Goal: Find specific page/section: Find specific page/section

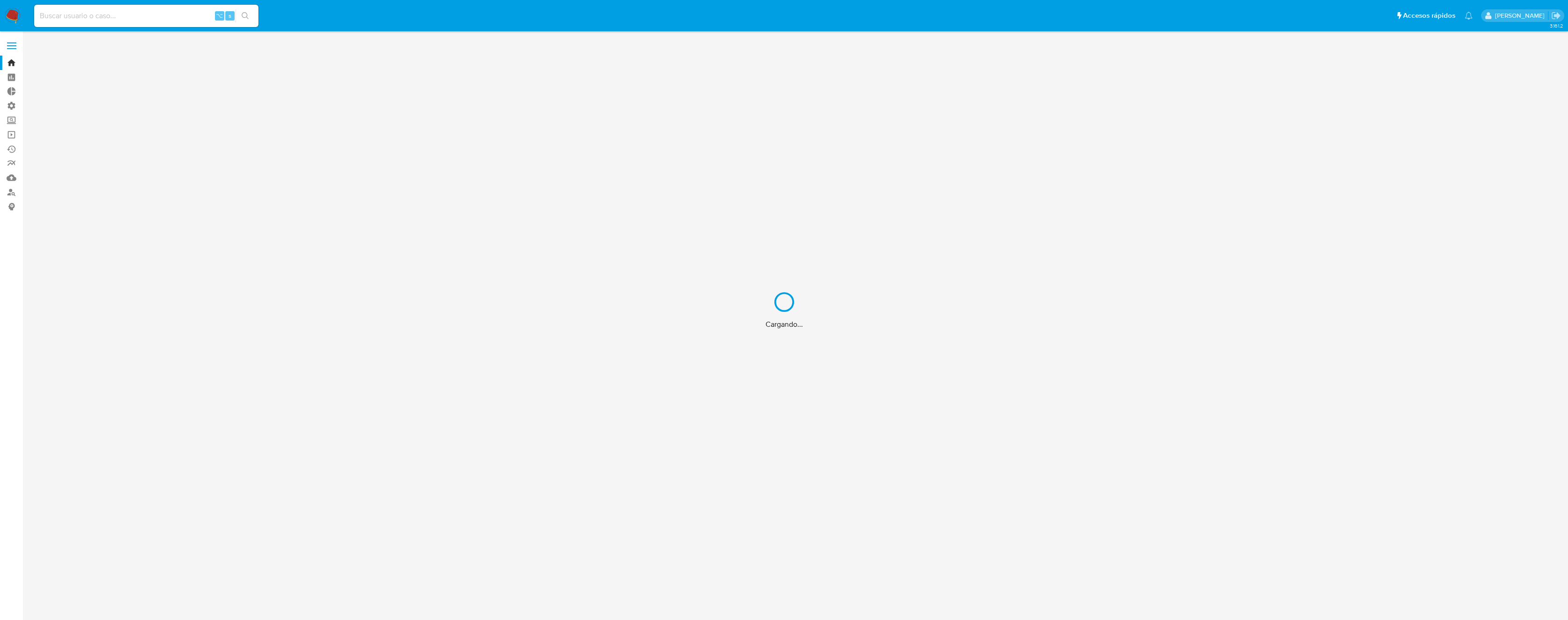
click at [142, 23] on div "Cargando..." at bounding box center [784, 310] width 1568 height 620
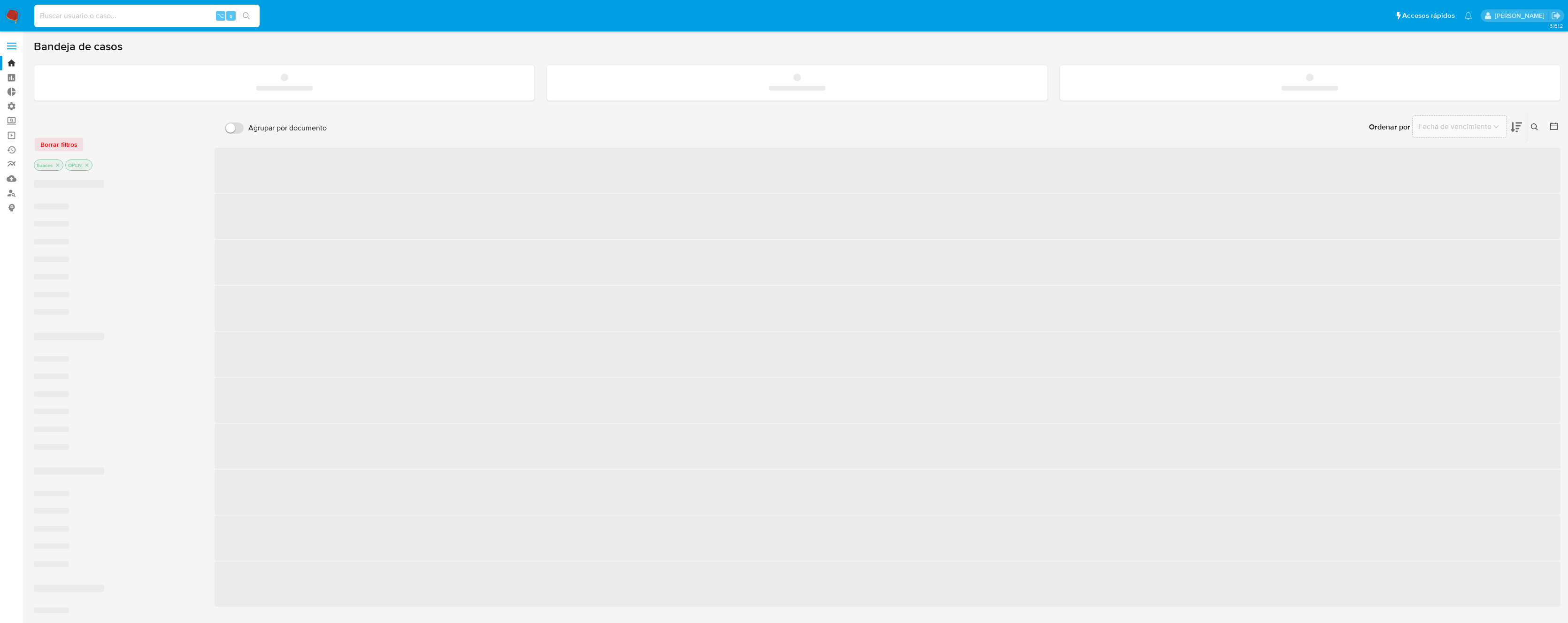
click at [147, 17] on input at bounding box center [147, 16] width 225 height 12
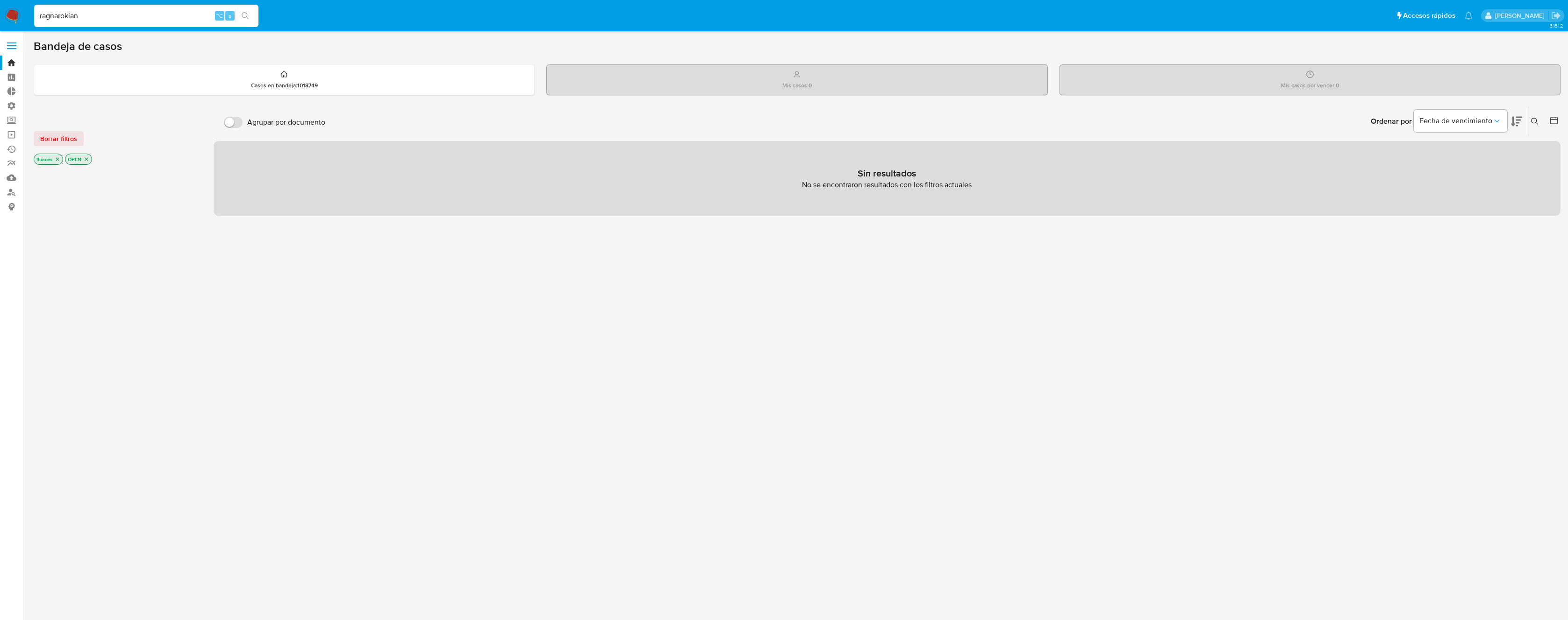
type input "ragnarokian"
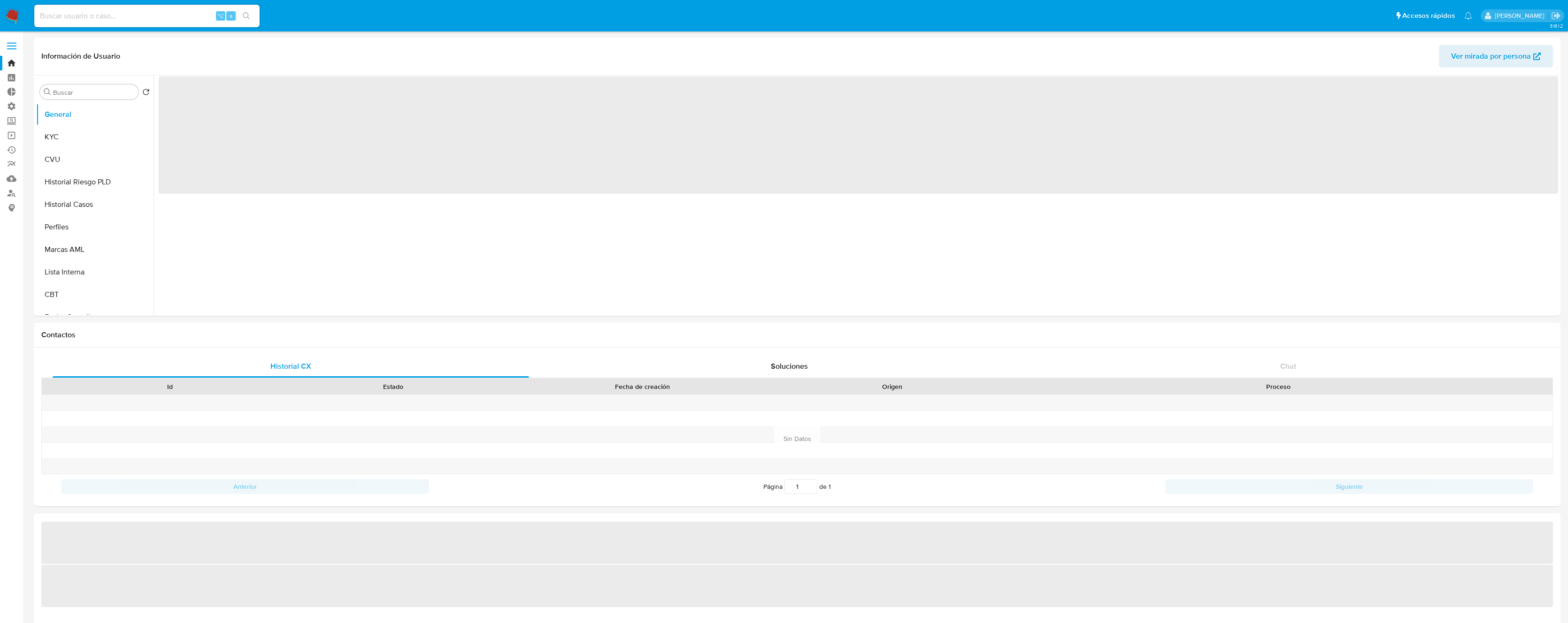
select select "10"
